Goal: Transaction & Acquisition: Purchase product/service

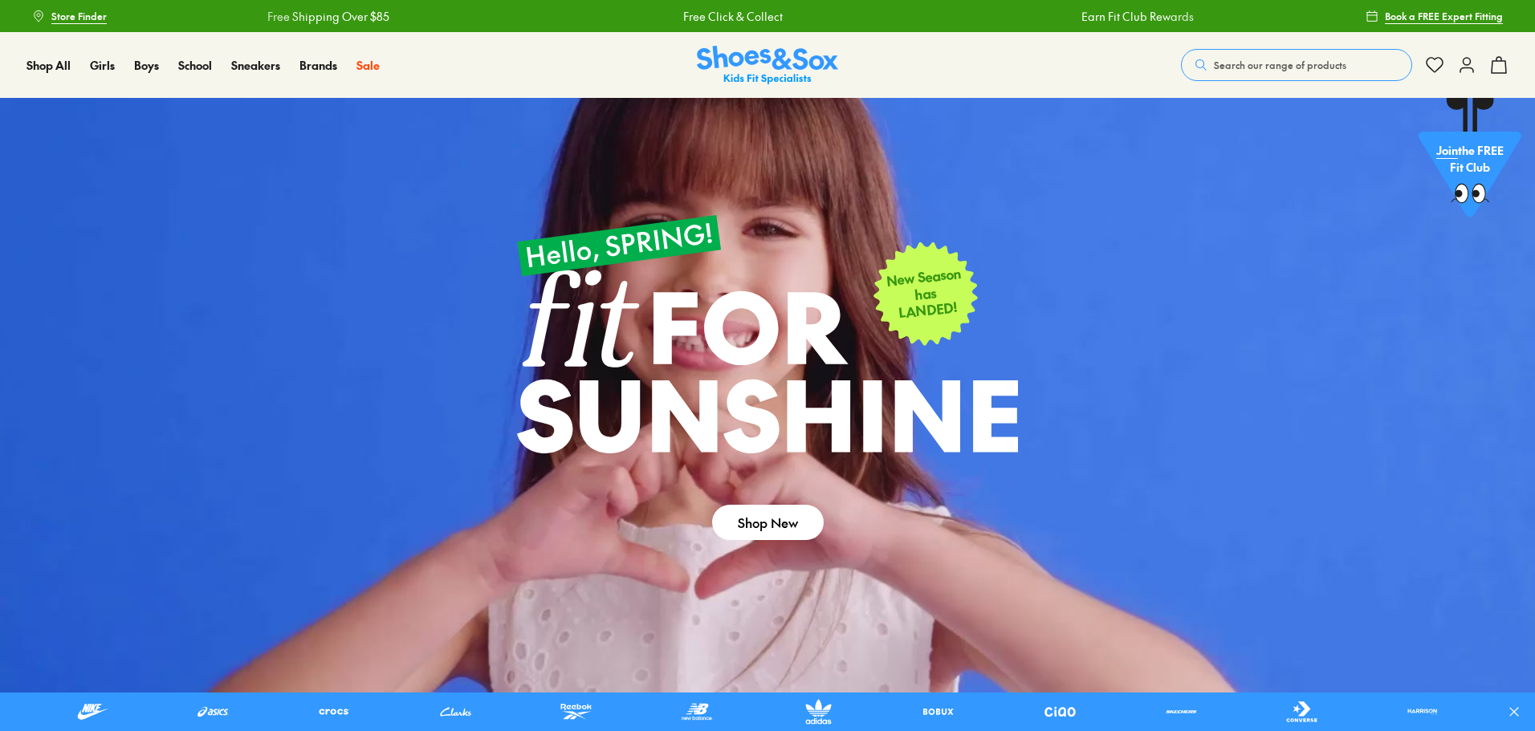
click at [1247, 67] on span "Search our range of products" at bounding box center [1280, 65] width 132 height 14
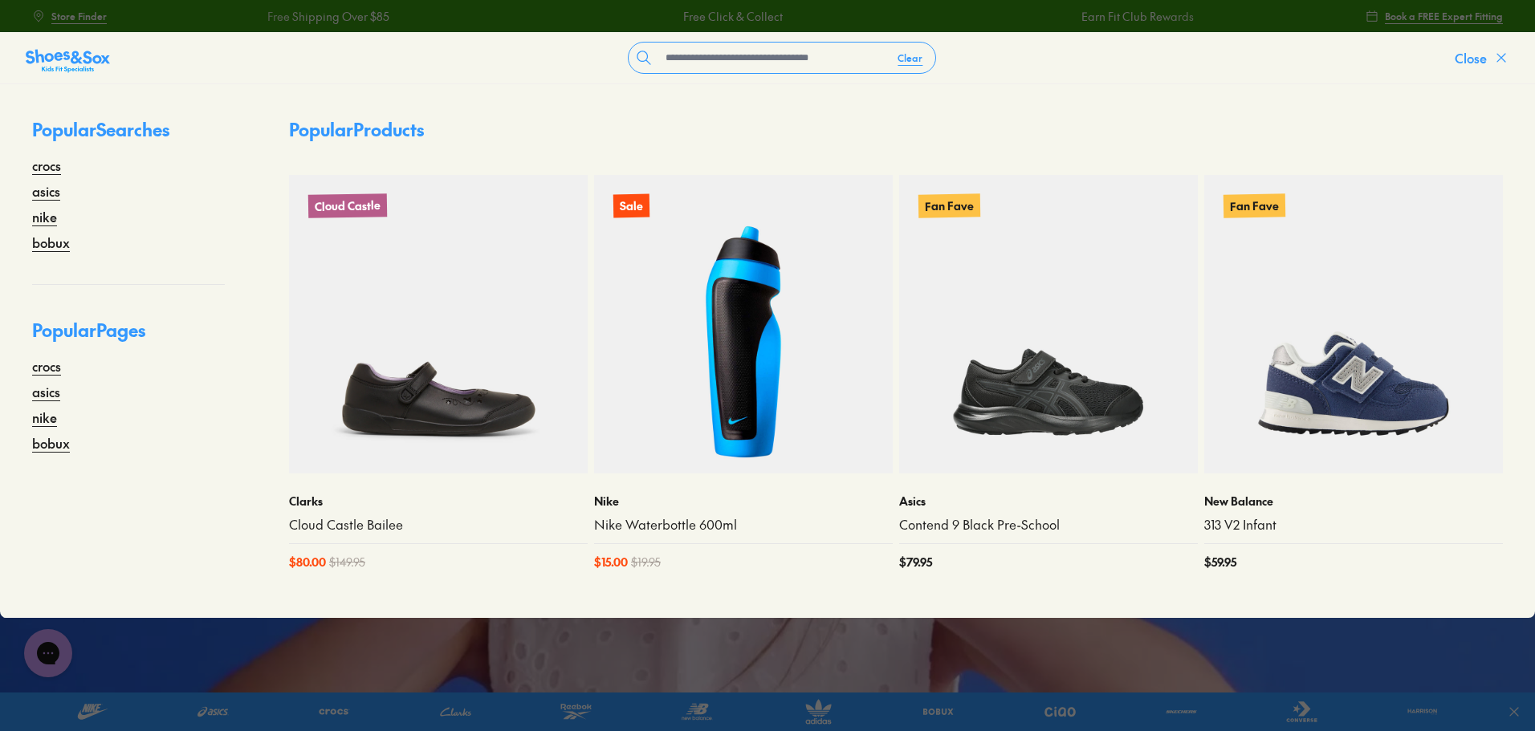
click at [1502, 45] on button "Close" at bounding box center [1481, 57] width 55 height 35
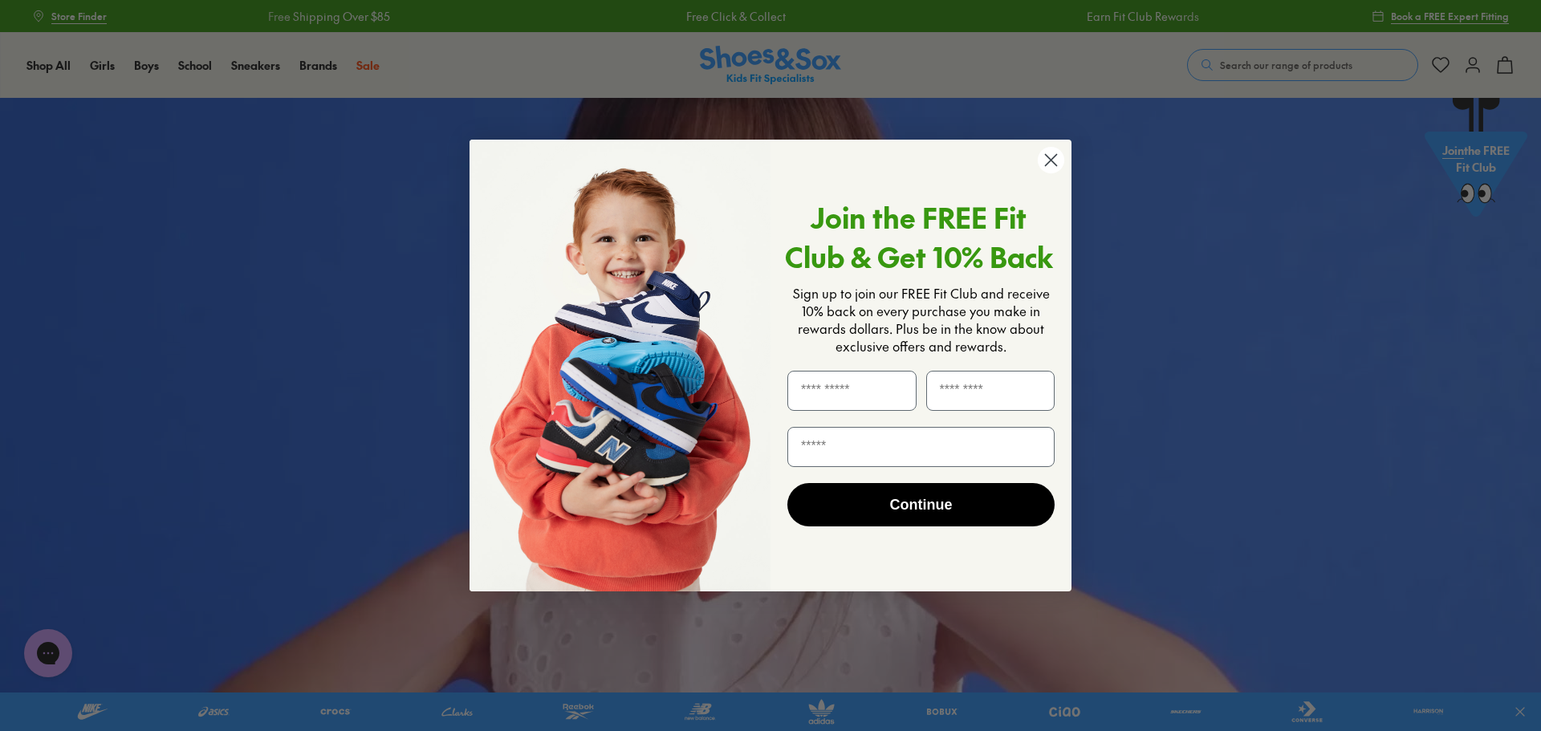
drag, startPoint x: 1055, startPoint y: 155, endPoint x: 1043, endPoint y: 161, distance: 13.3
click at [1055, 155] on circle "Close dialog" at bounding box center [1051, 160] width 26 height 26
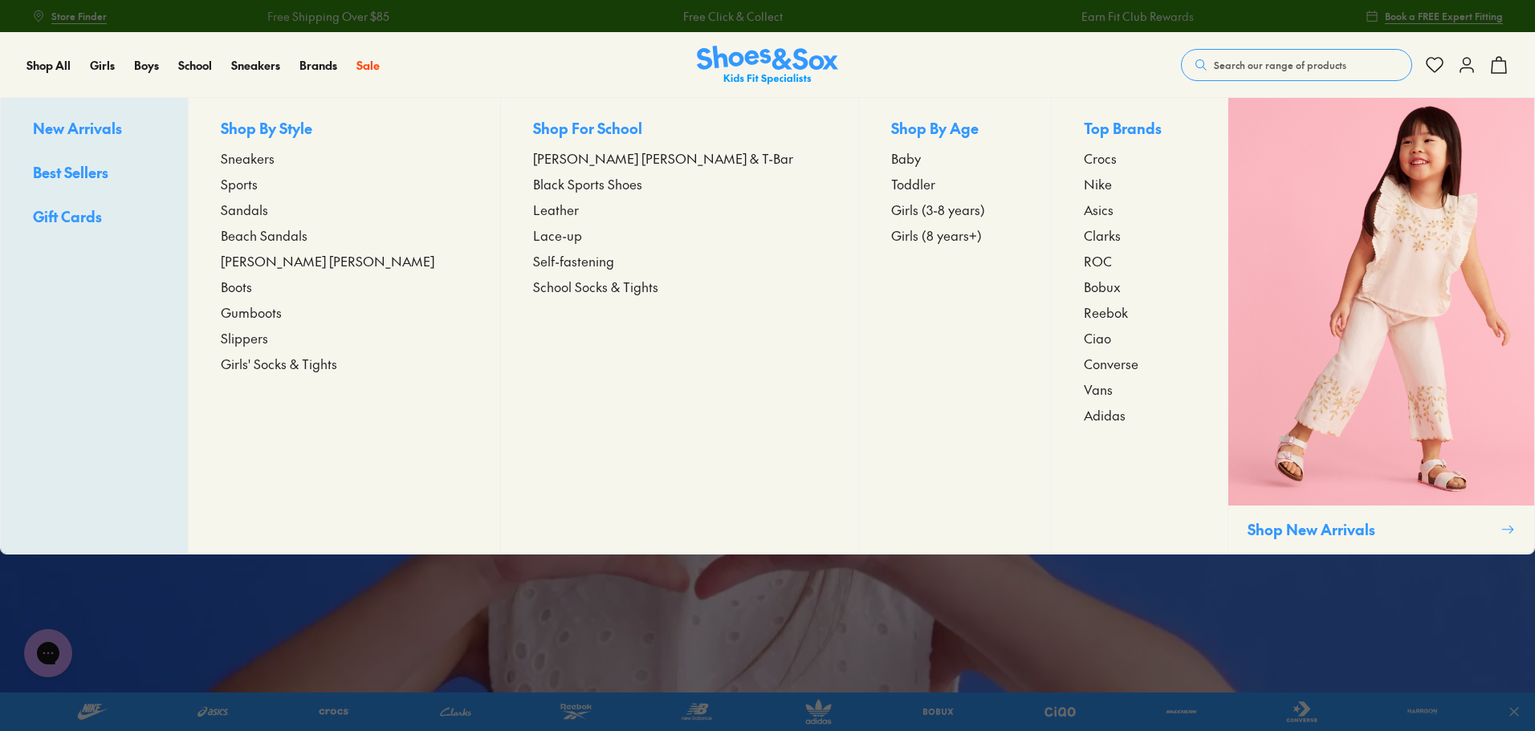
click at [891, 209] on span "Girls (3-8 years)" at bounding box center [938, 209] width 94 height 19
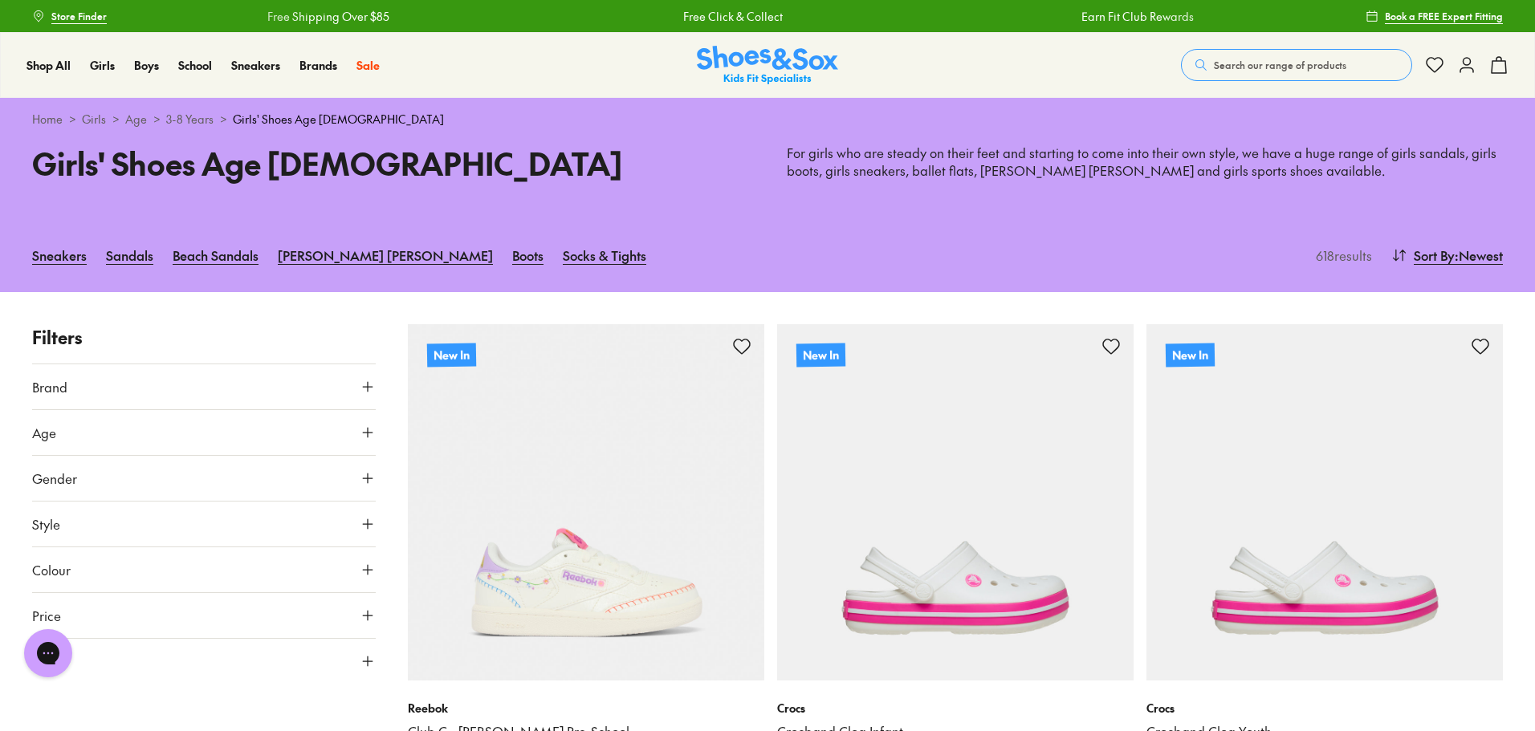
click at [150, 384] on button "Brand" at bounding box center [204, 386] width 344 height 45
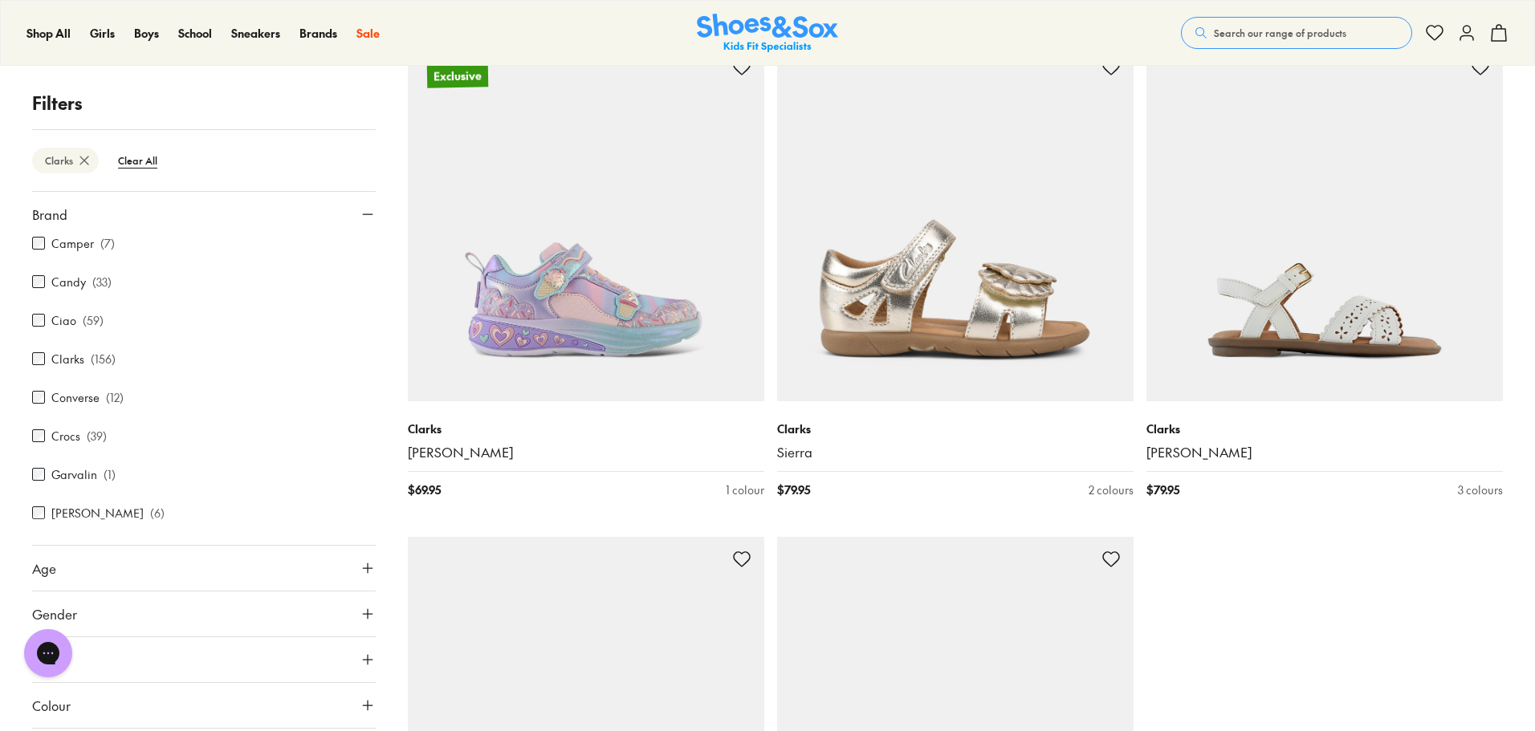
scroll to position [5108, 0]
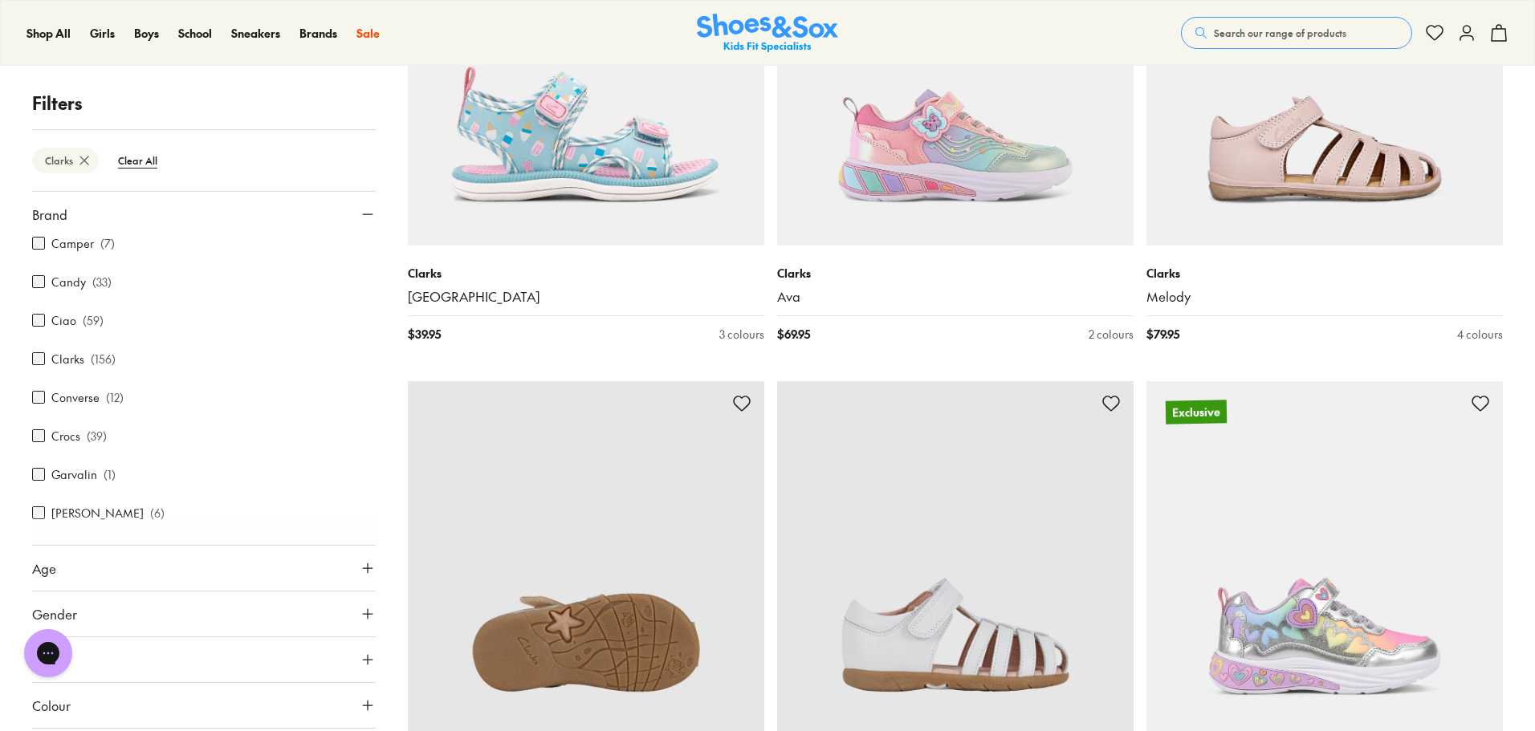
scroll to position [6954, 0]
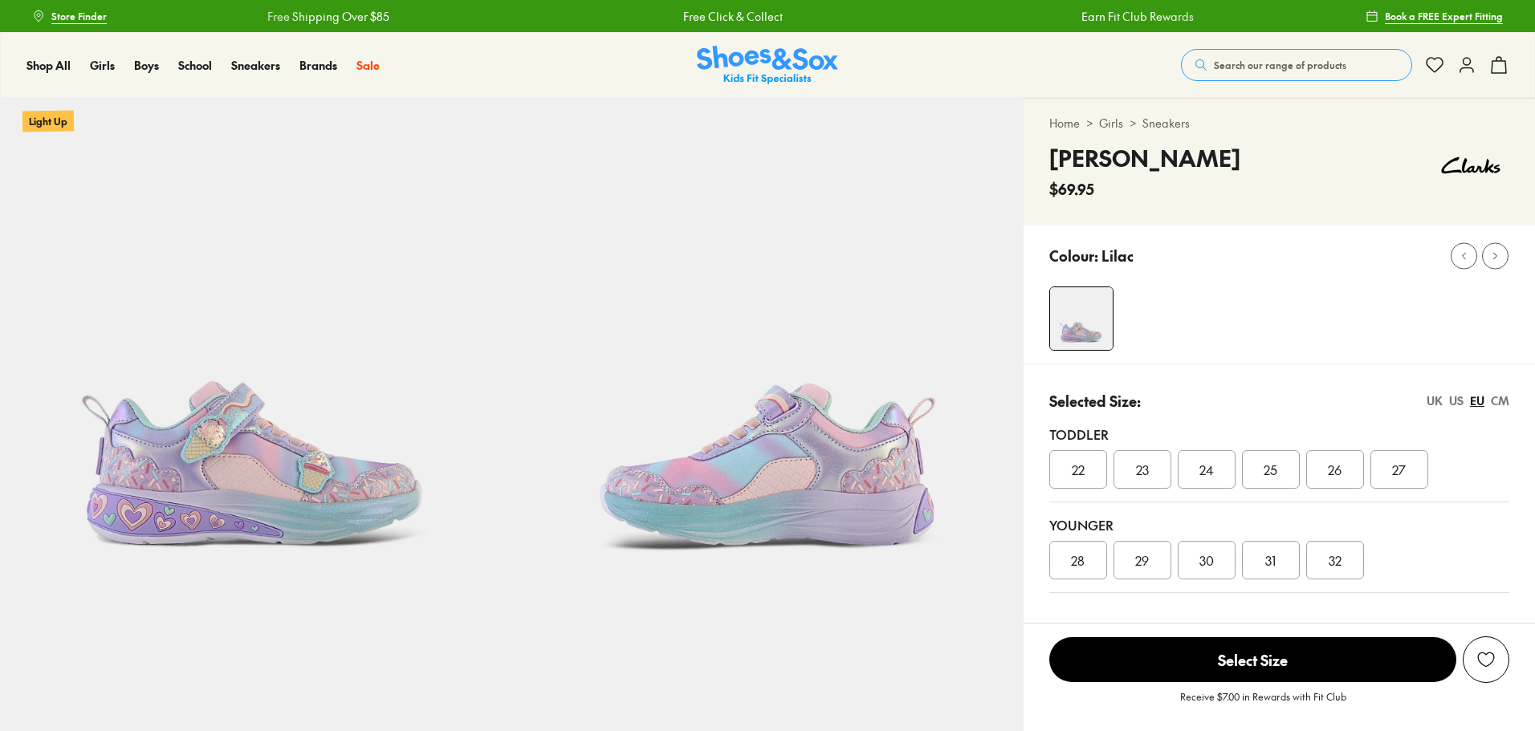
select select "*"
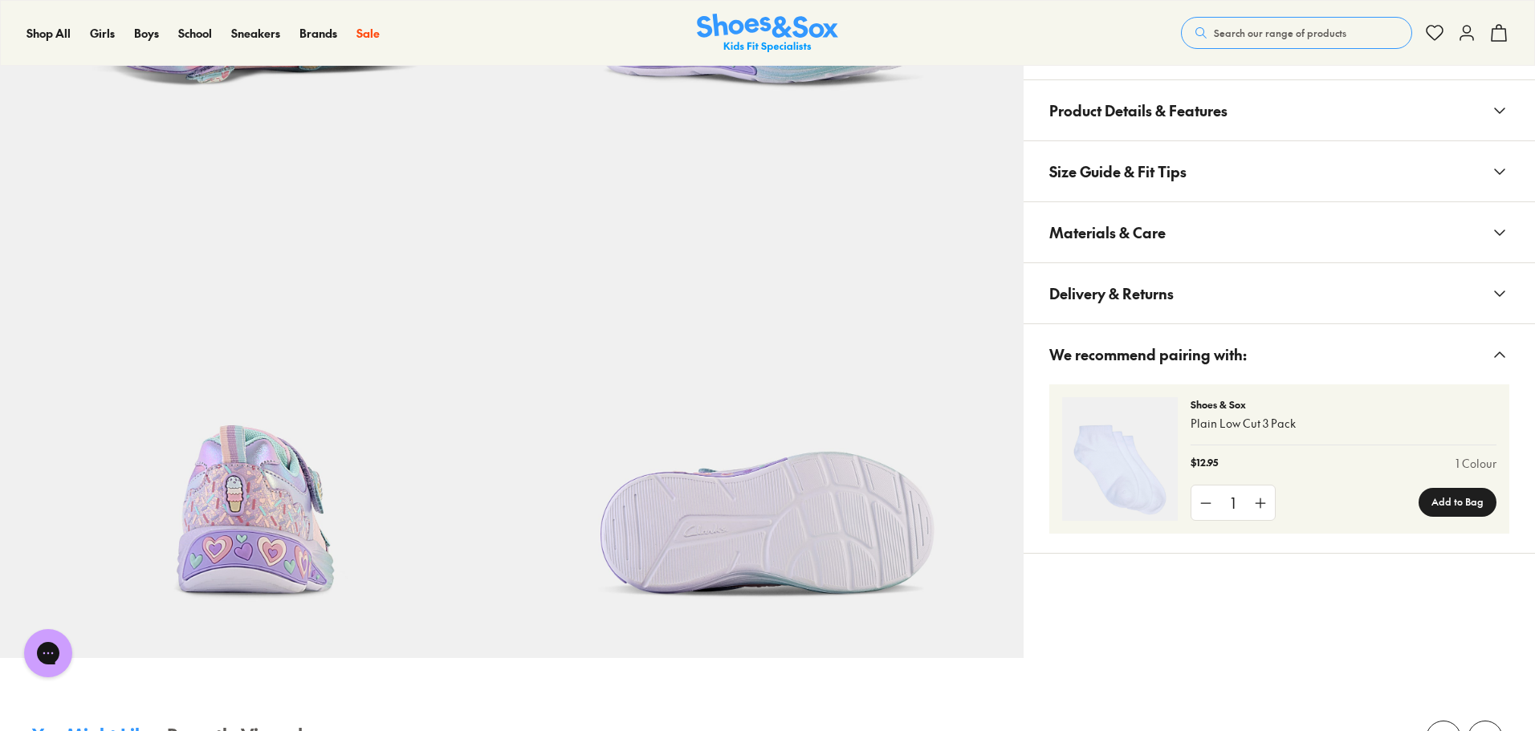
scroll to position [1204, 0]
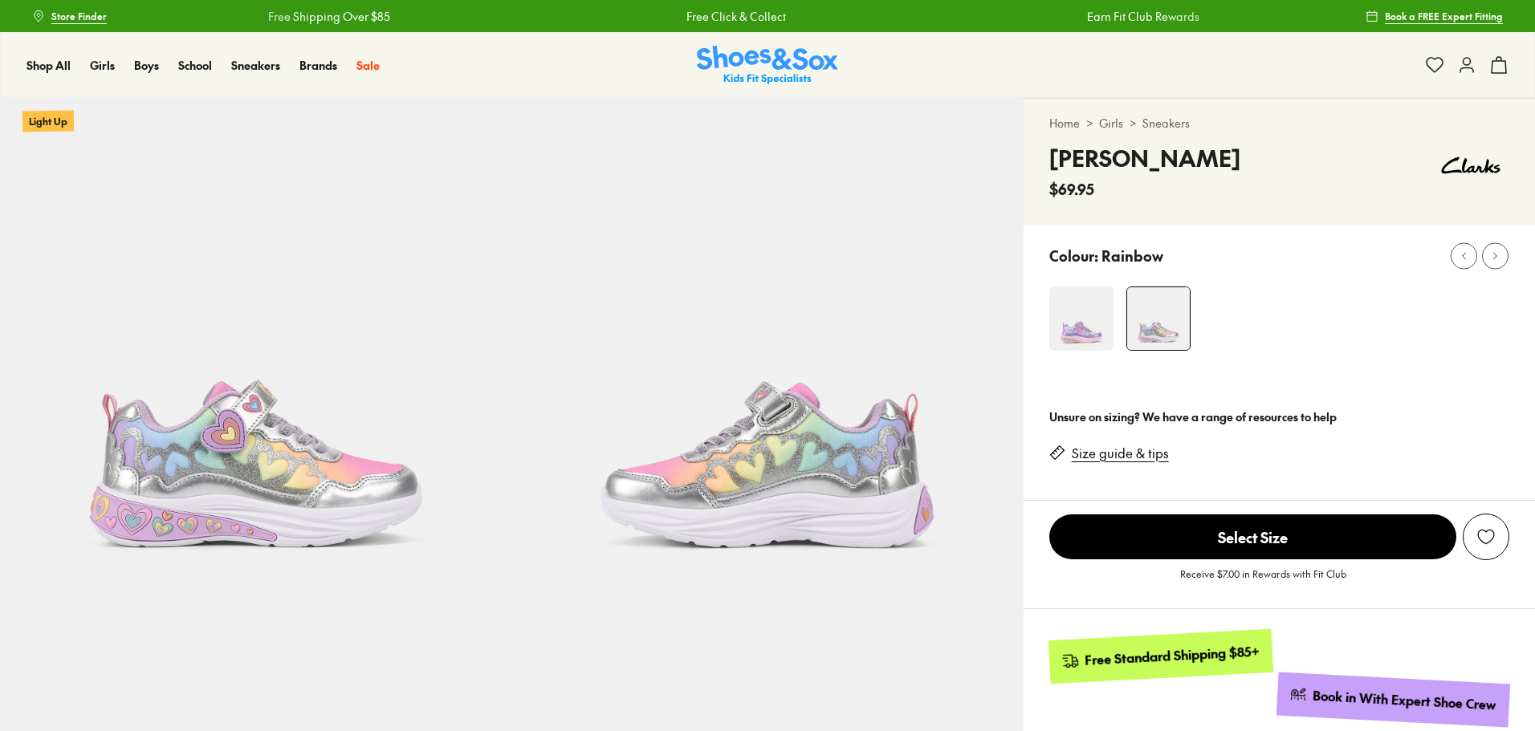
select select "*"
